Goal: Navigation & Orientation: Find specific page/section

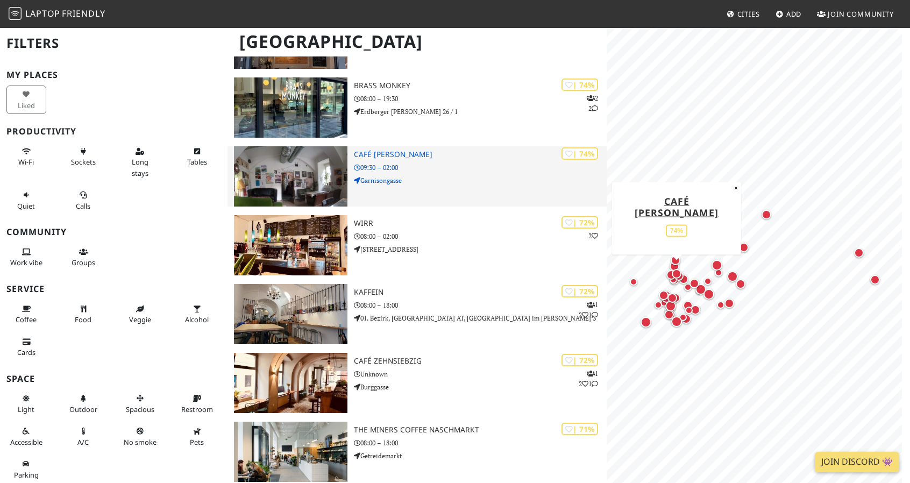
scroll to position [1102, 0]
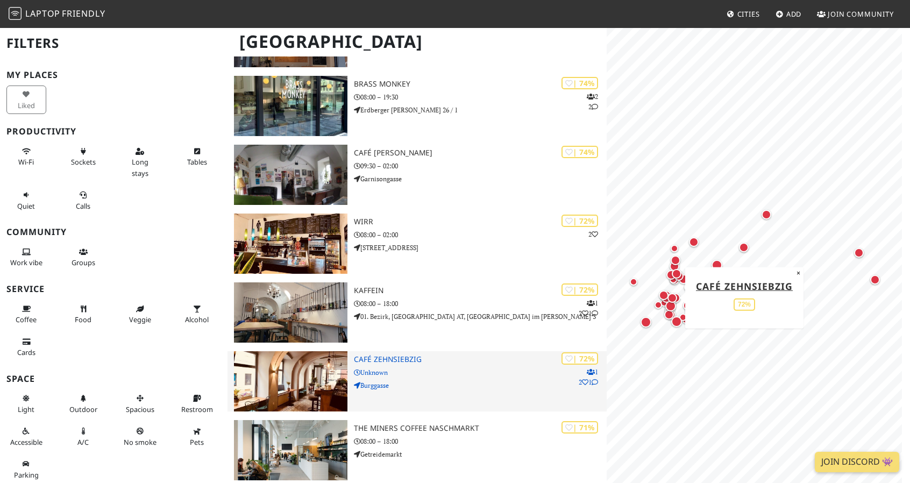
click at [293, 385] on img at bounding box center [291, 381] width 114 height 60
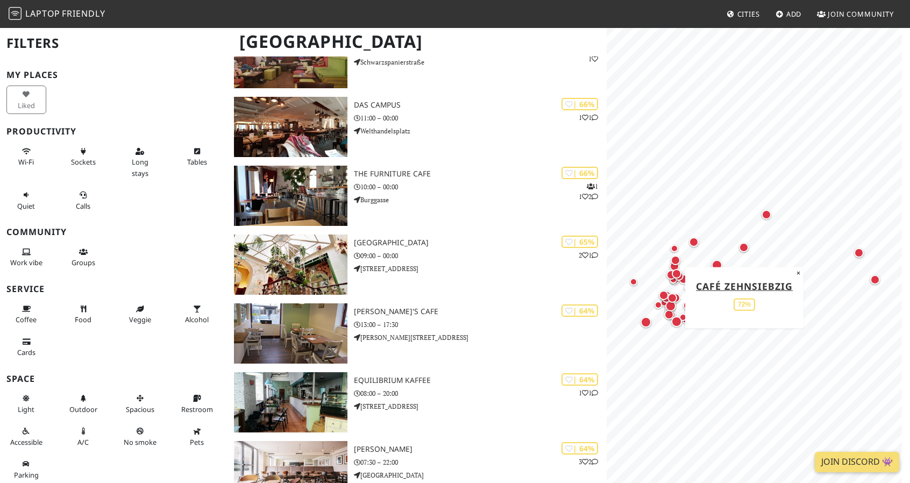
scroll to position [1770, 0]
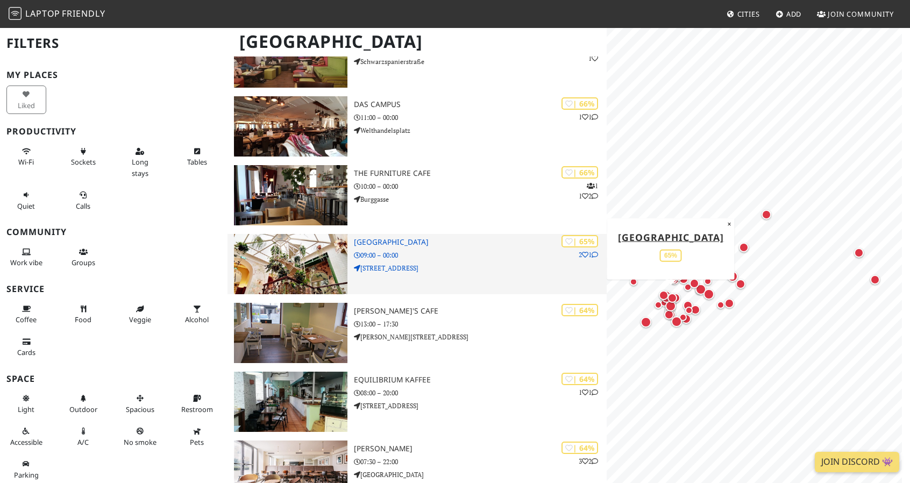
click at [301, 266] on img at bounding box center [291, 264] width 114 height 60
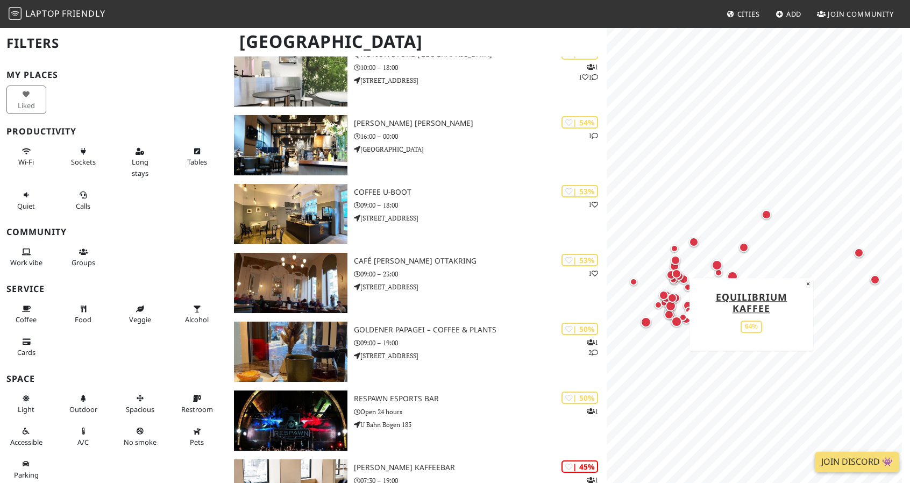
scroll to position [2855, 0]
